Goal: Book appointment/travel/reservation

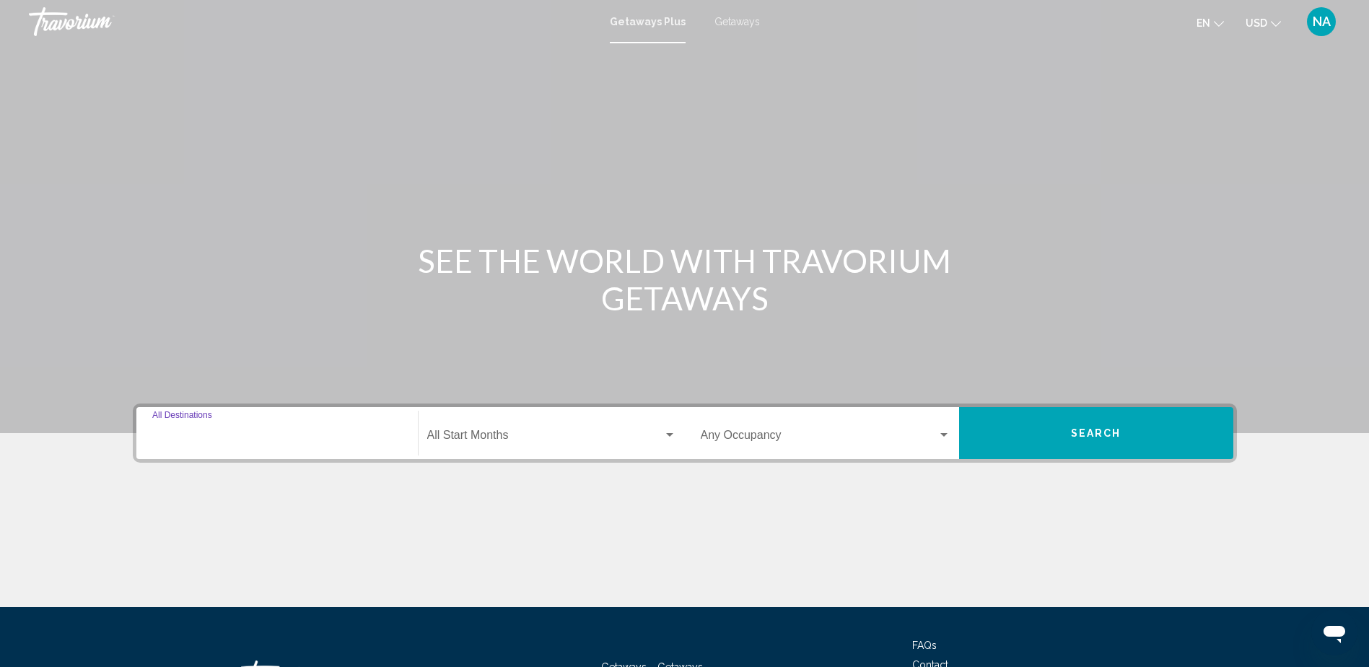
click at [349, 443] on input "Destination All Destinations" at bounding box center [277, 438] width 250 height 13
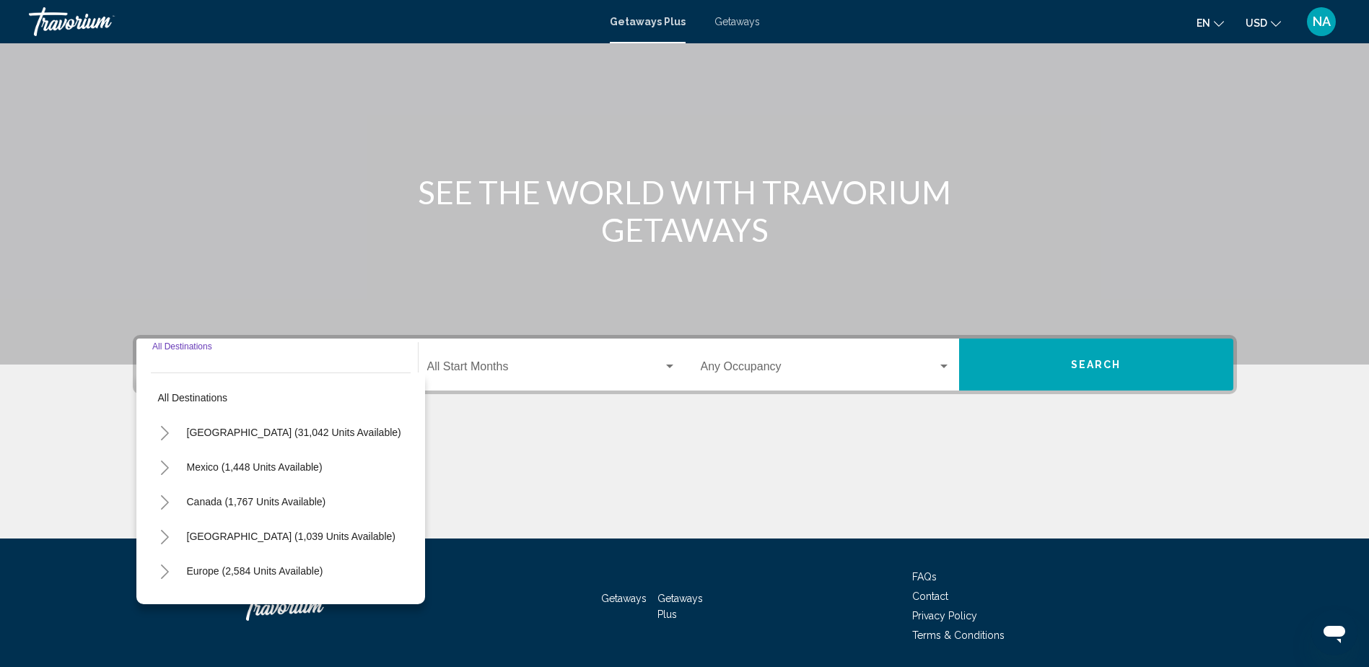
scroll to position [117, 0]
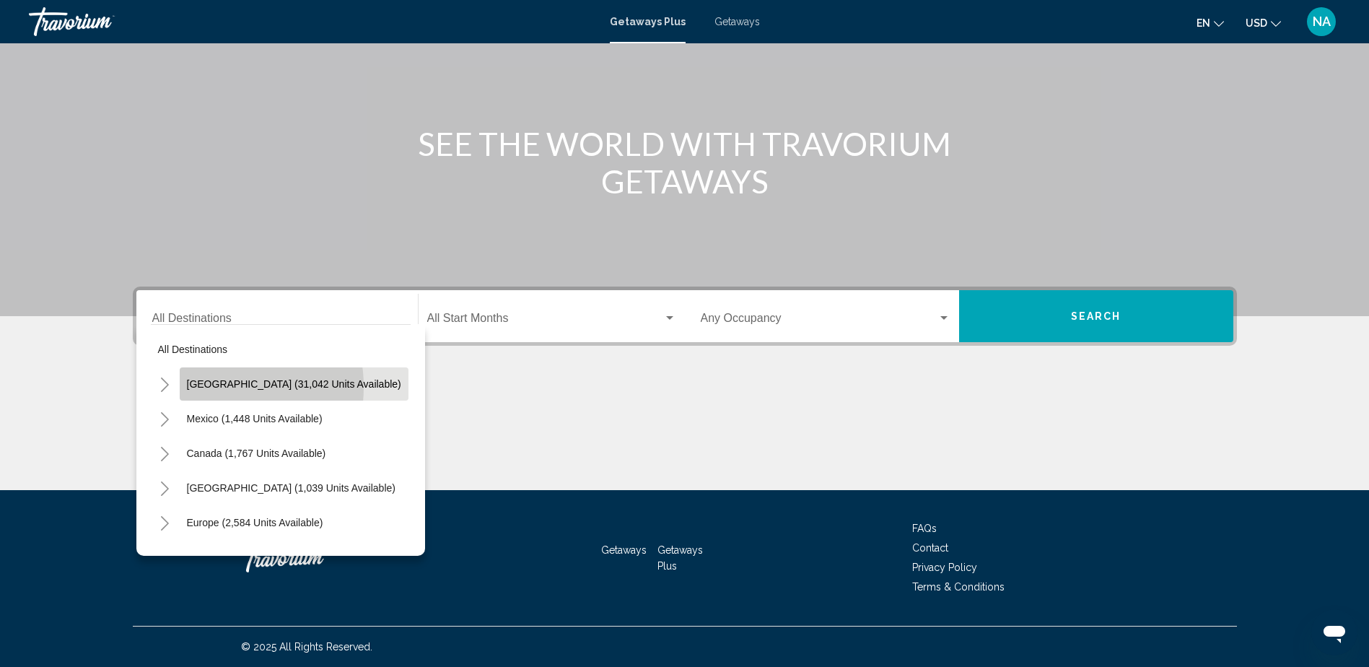
click at [207, 387] on span "[GEOGRAPHIC_DATA] (31,042 units available)" at bounding box center [294, 384] width 214 height 12
type input "**********"
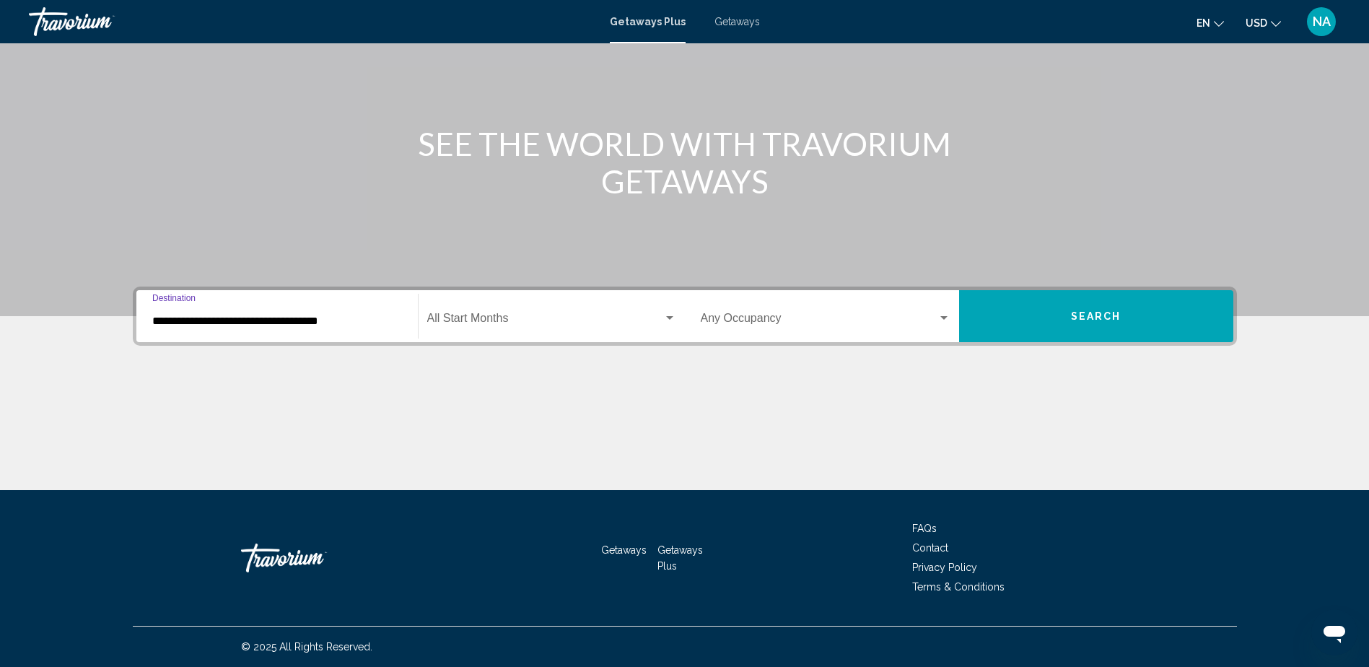
click at [580, 325] on span "Search widget" at bounding box center [545, 321] width 236 height 13
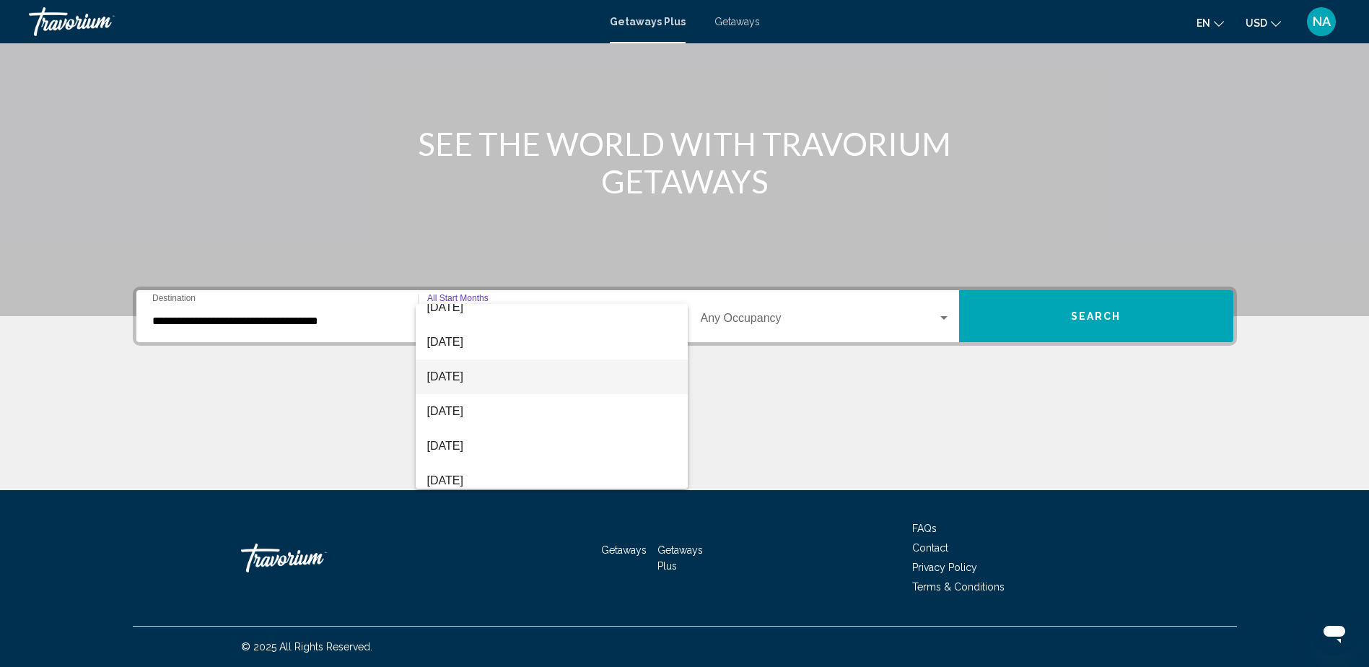
scroll to position [72, 0]
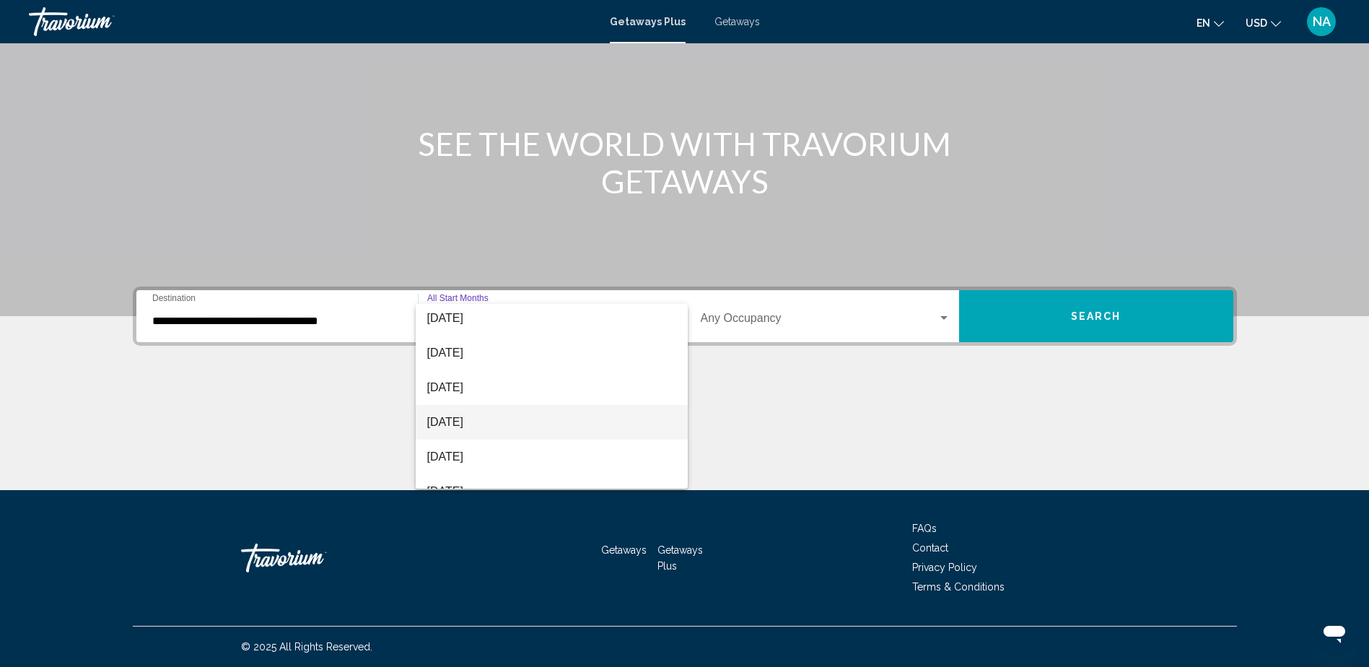
click at [574, 419] on span "[DATE]" at bounding box center [551, 422] width 249 height 35
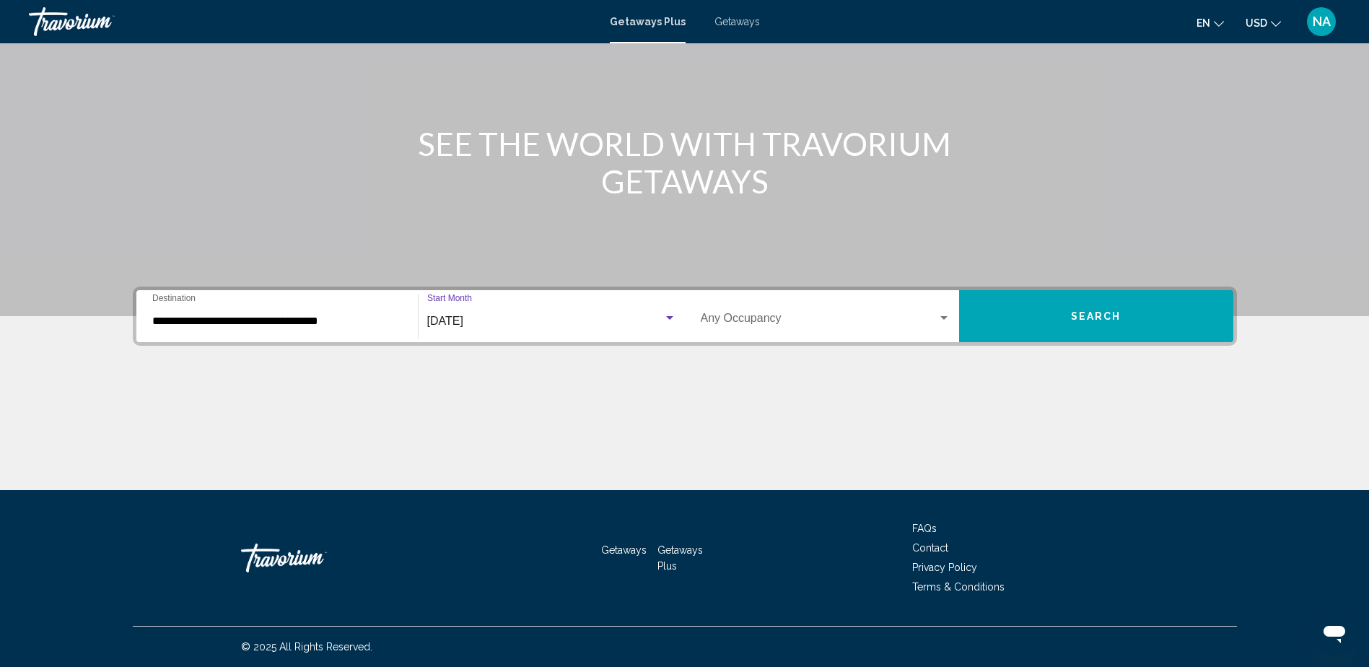
click at [1117, 334] on button "Search" at bounding box center [1096, 316] width 274 height 52
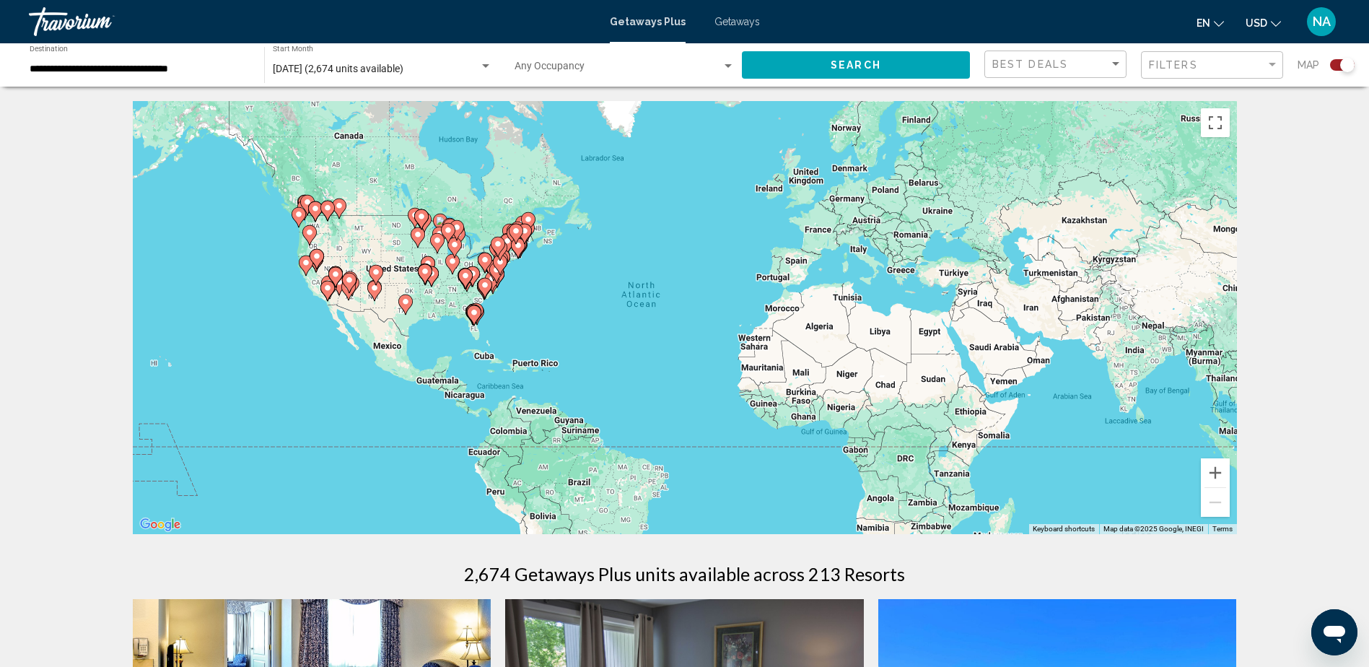
click at [341, 235] on div "To activate drag with keyboard, press Alt + Enter. Once in keyboard drag state,…" at bounding box center [685, 317] width 1105 height 433
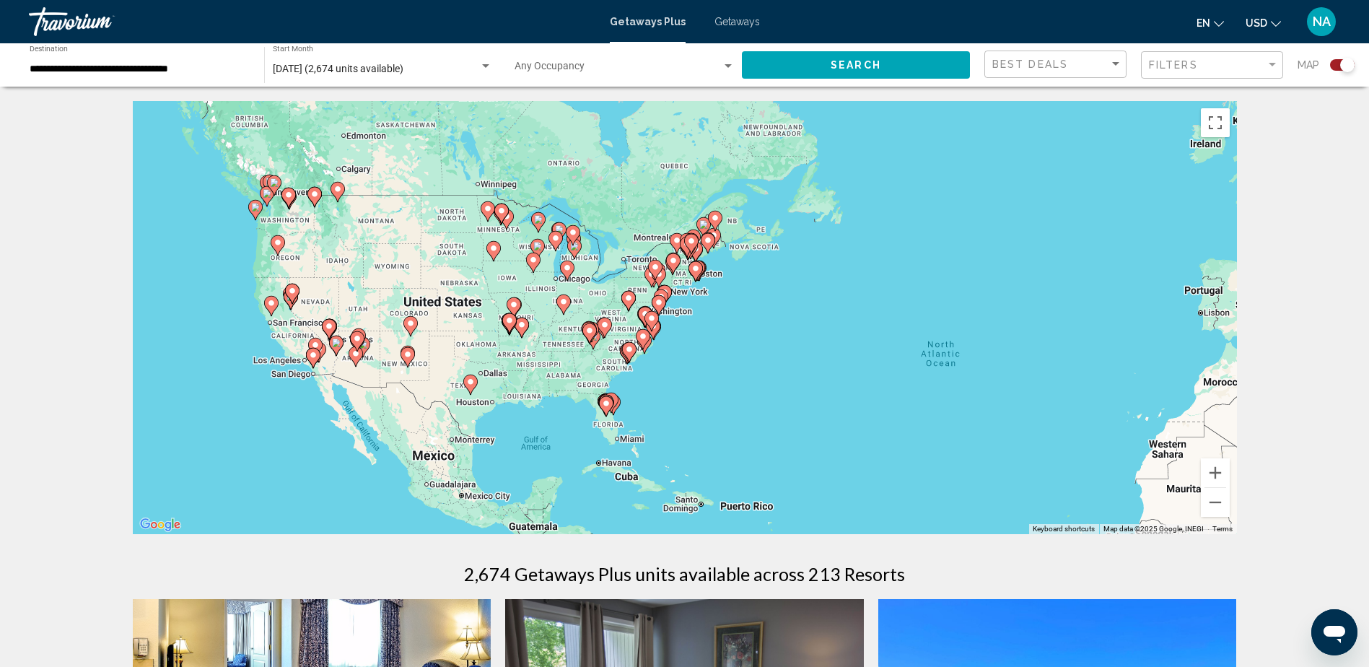
click at [629, 408] on div "To activate drag with keyboard, press Alt + Enter. Once in keyboard drag state,…" at bounding box center [685, 317] width 1105 height 433
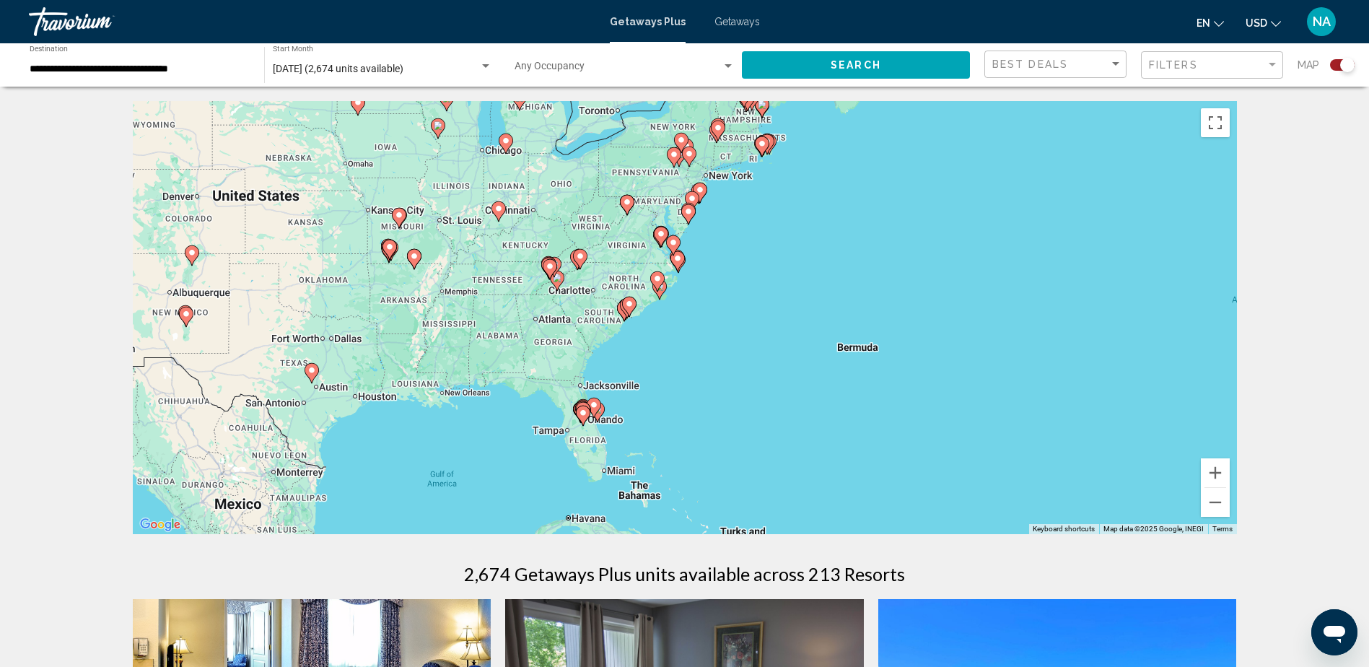
click at [606, 412] on div "To activate drag with keyboard, press Alt + Enter. Once in keyboard drag state,…" at bounding box center [685, 317] width 1105 height 433
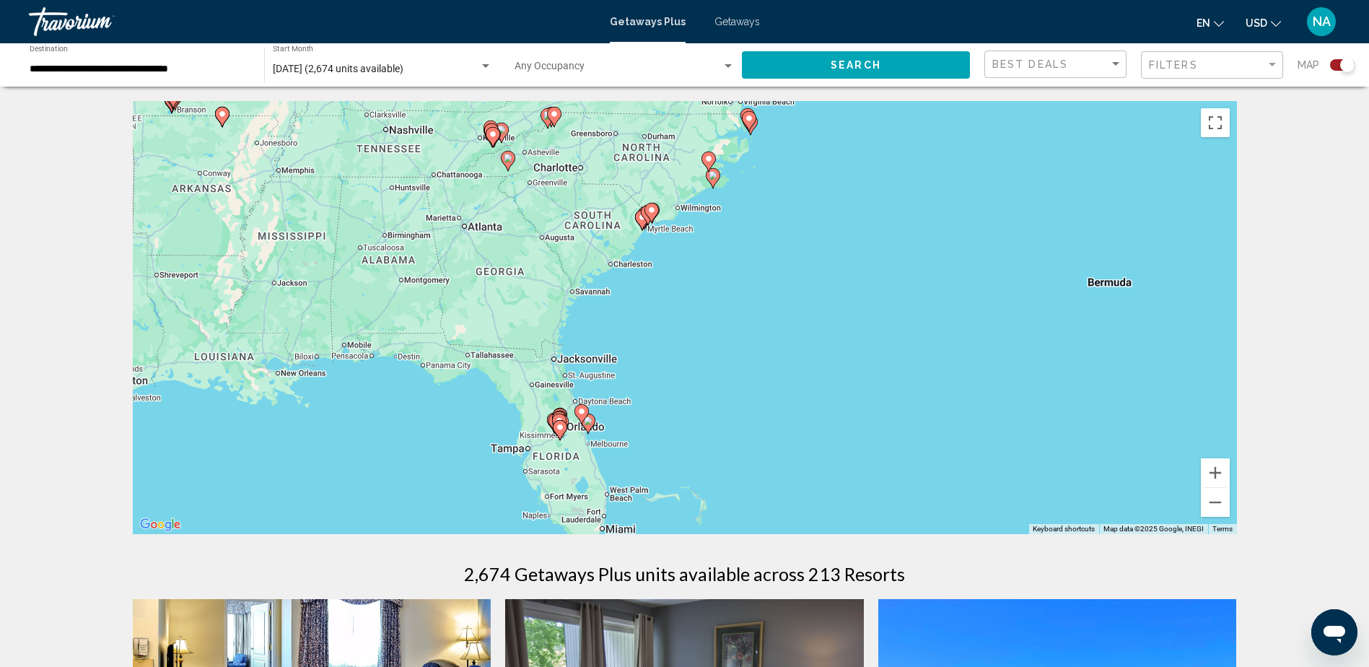
click at [607, 411] on div "To activate drag with keyboard, press Alt + Enter. Once in keyboard drag state,…" at bounding box center [685, 317] width 1105 height 433
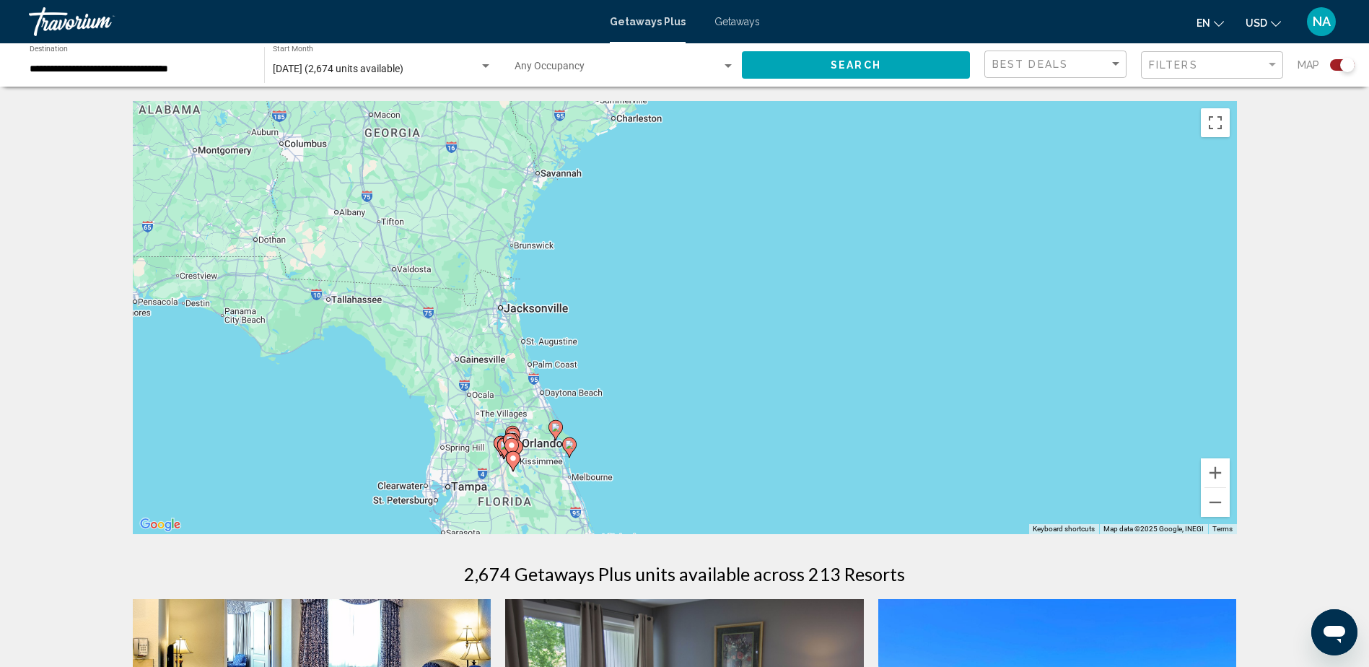
click at [604, 422] on div "To activate drag with keyboard, press Alt + Enter. Once in keyboard drag state,…" at bounding box center [685, 317] width 1105 height 433
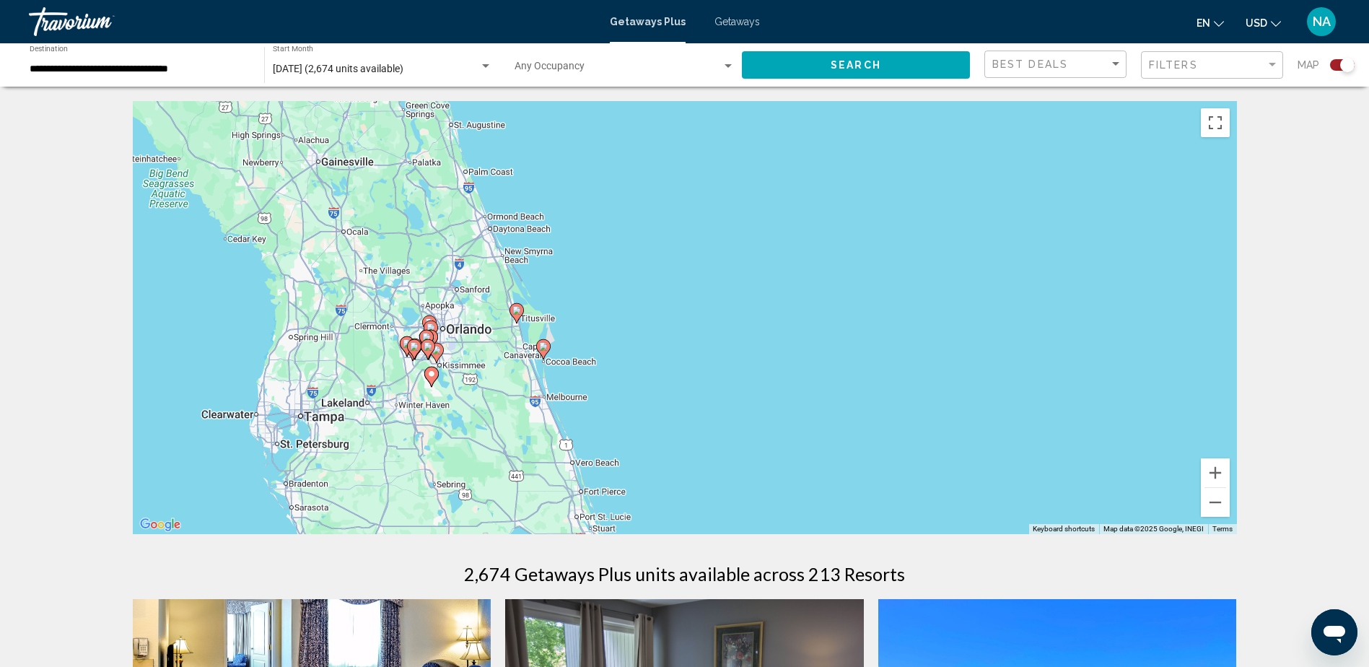
drag, startPoint x: 599, startPoint y: 443, endPoint x: 608, endPoint y: 280, distance: 162.7
click at [608, 280] on div "To activate drag with keyboard, press Alt + Enter. Once in keyboard drag state,…" at bounding box center [685, 317] width 1105 height 433
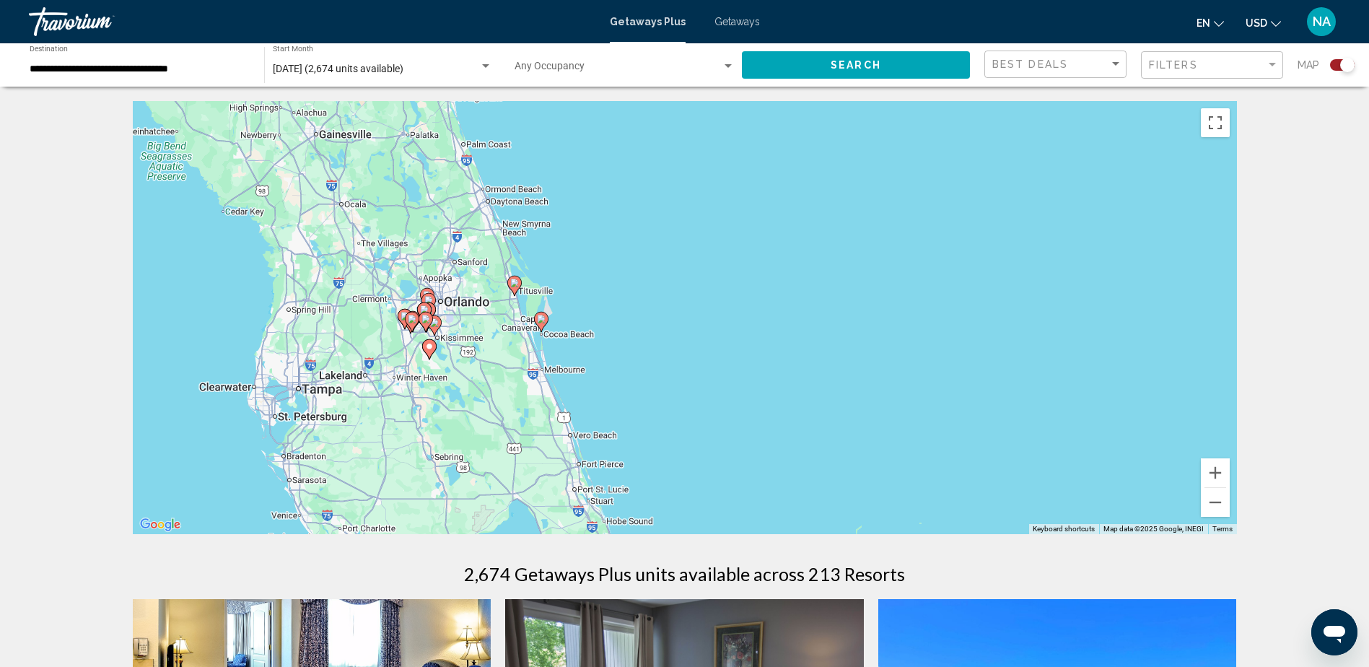
click at [559, 315] on div "To activate drag with keyboard, press Alt + Enter. Once in keyboard drag state,…" at bounding box center [685, 317] width 1105 height 433
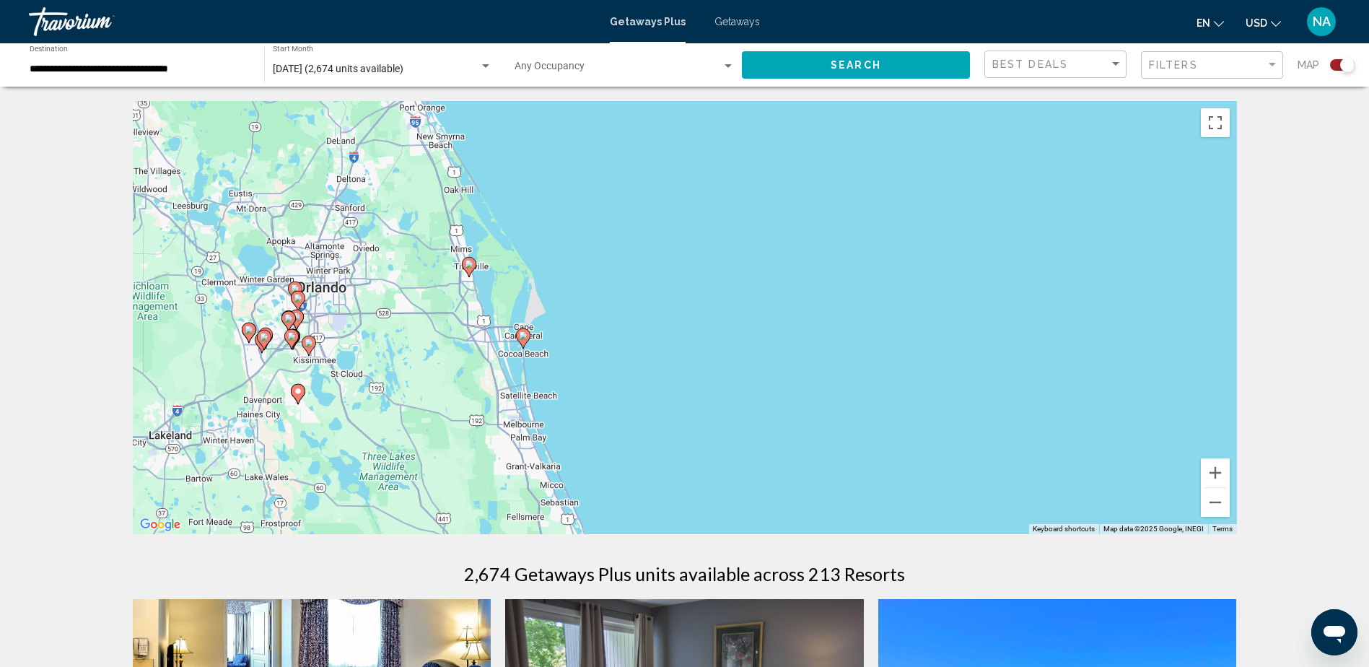
click at [526, 339] on image "Main content" at bounding box center [523, 335] width 9 height 9
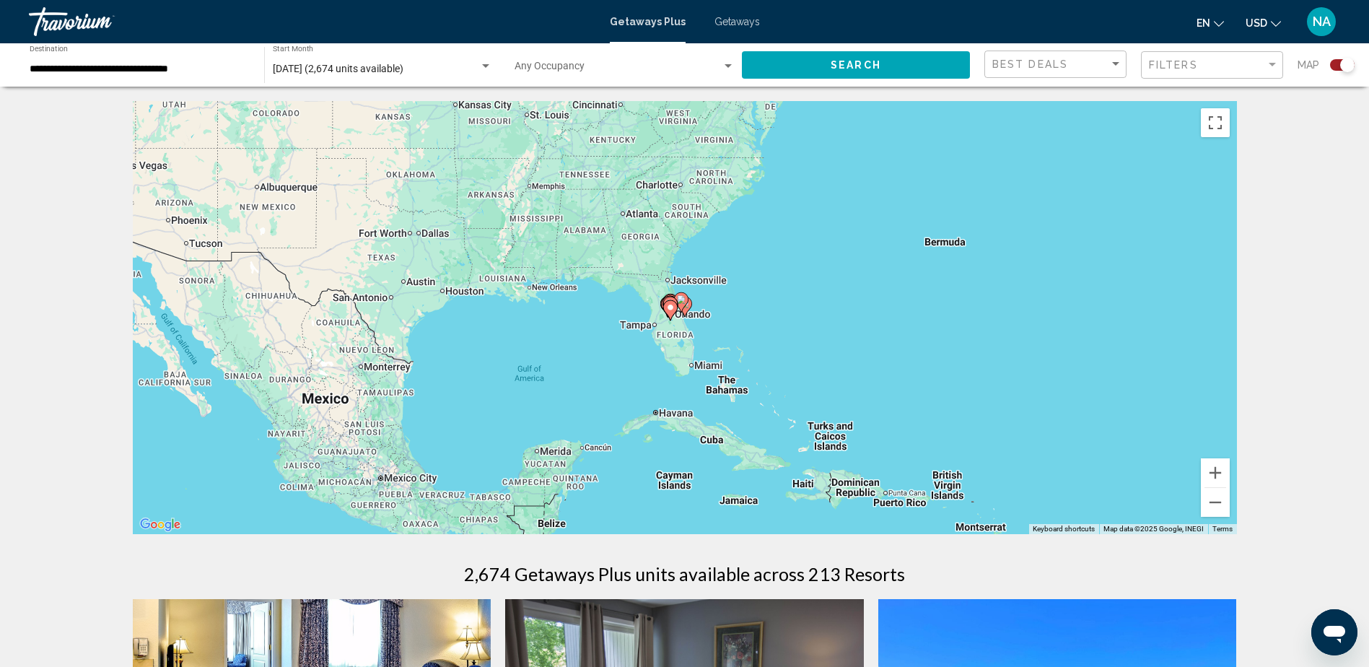
click at [689, 310] on icon "Main content" at bounding box center [685, 307] width 14 height 20
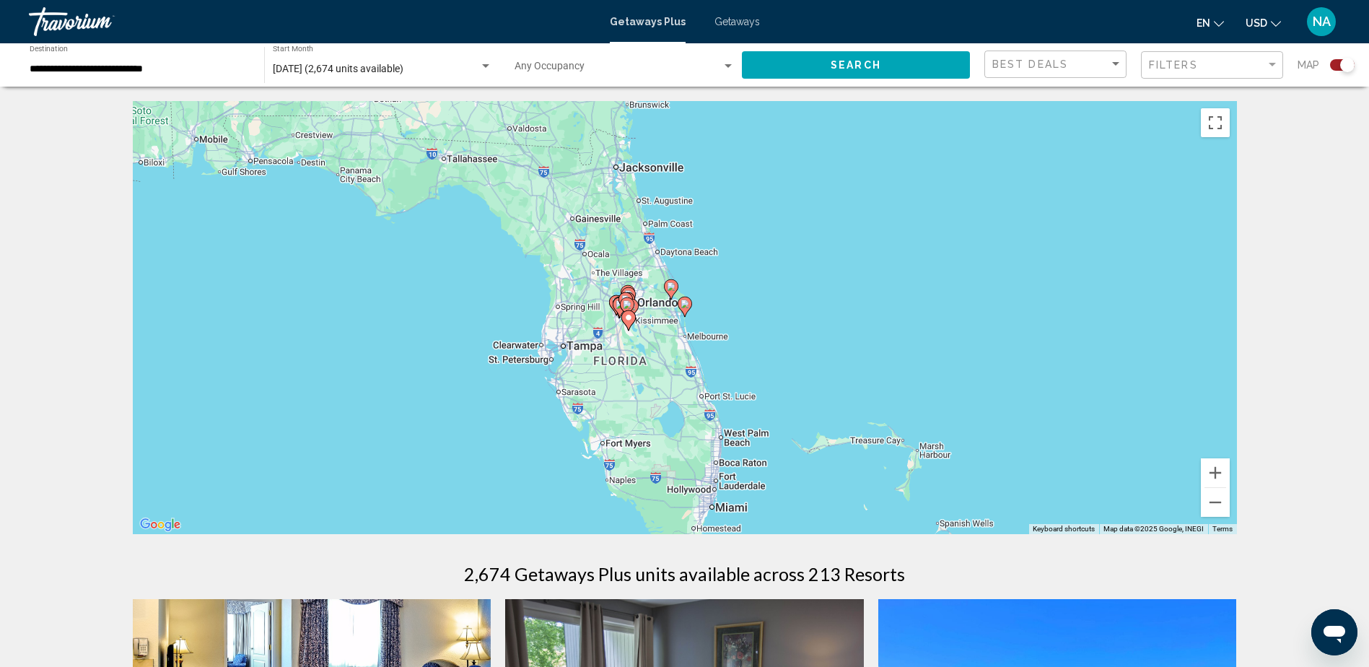
click at [689, 310] on icon "Main content" at bounding box center [685, 307] width 14 height 20
type input "**********"
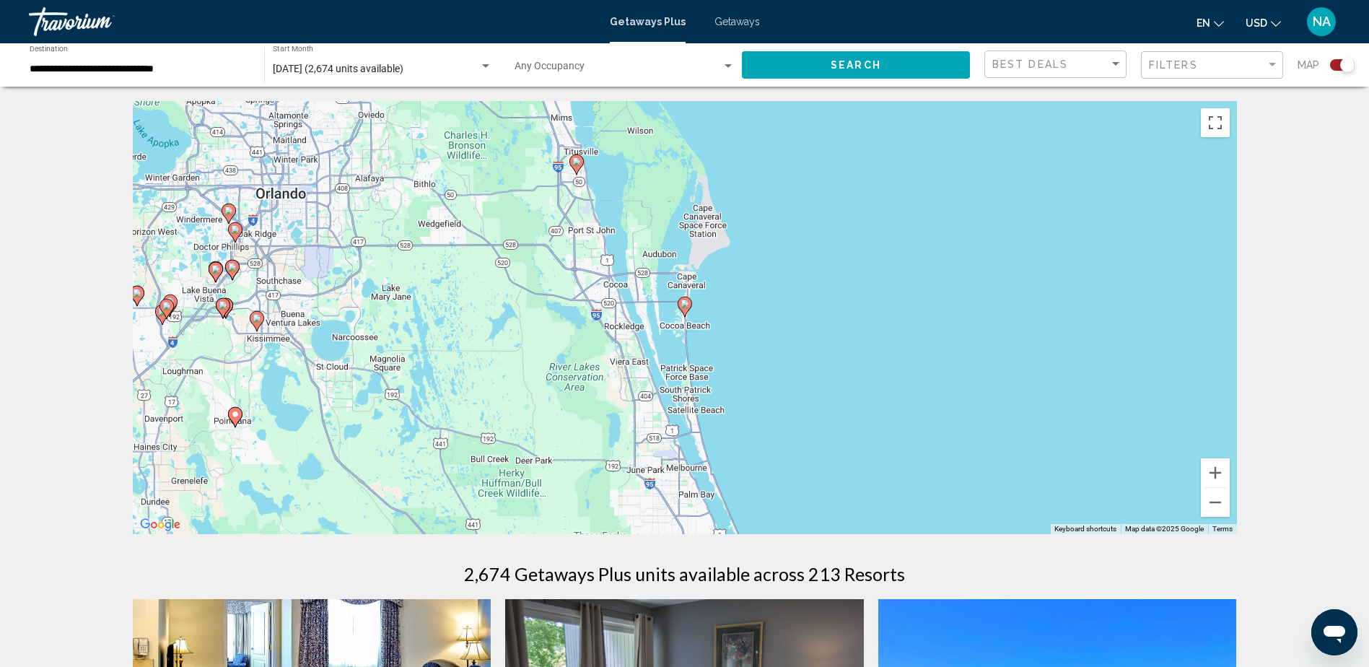
click at [687, 310] on icon "Main content" at bounding box center [684, 306] width 13 height 19
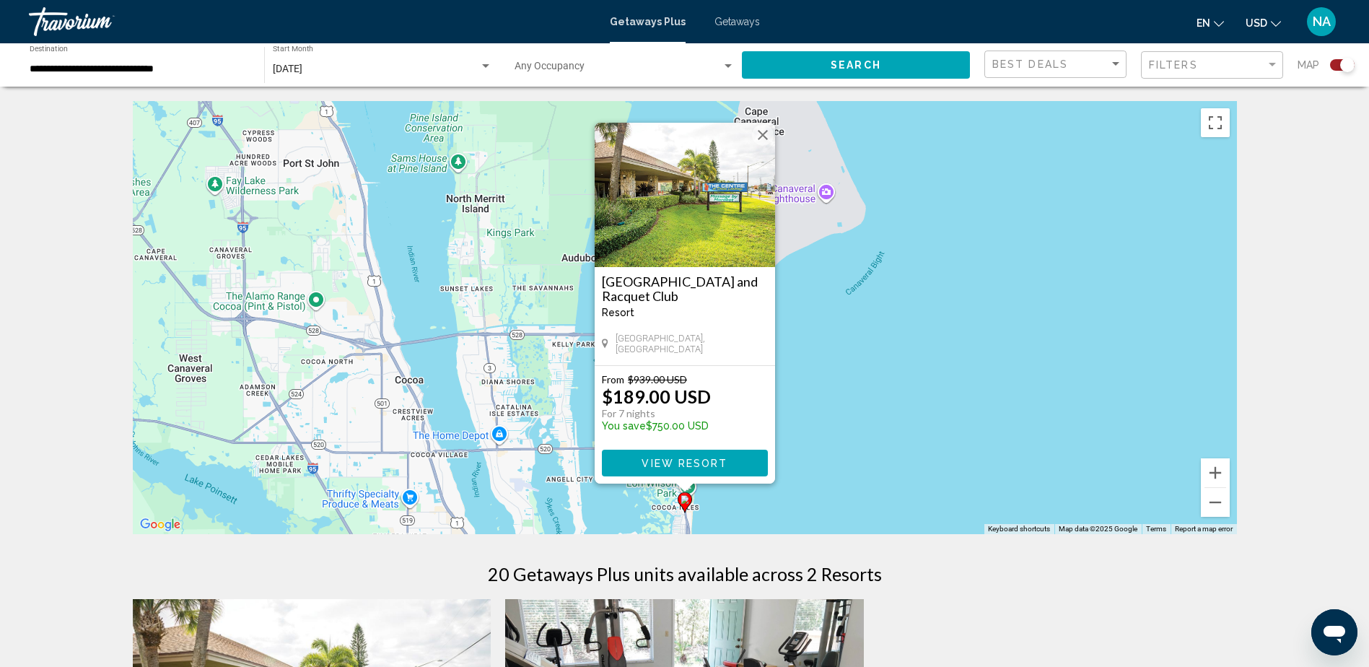
click at [687, 453] on button "View Resort" at bounding box center [685, 463] width 166 height 27
